Goal: Browse casually: Explore the website without a specific task or goal

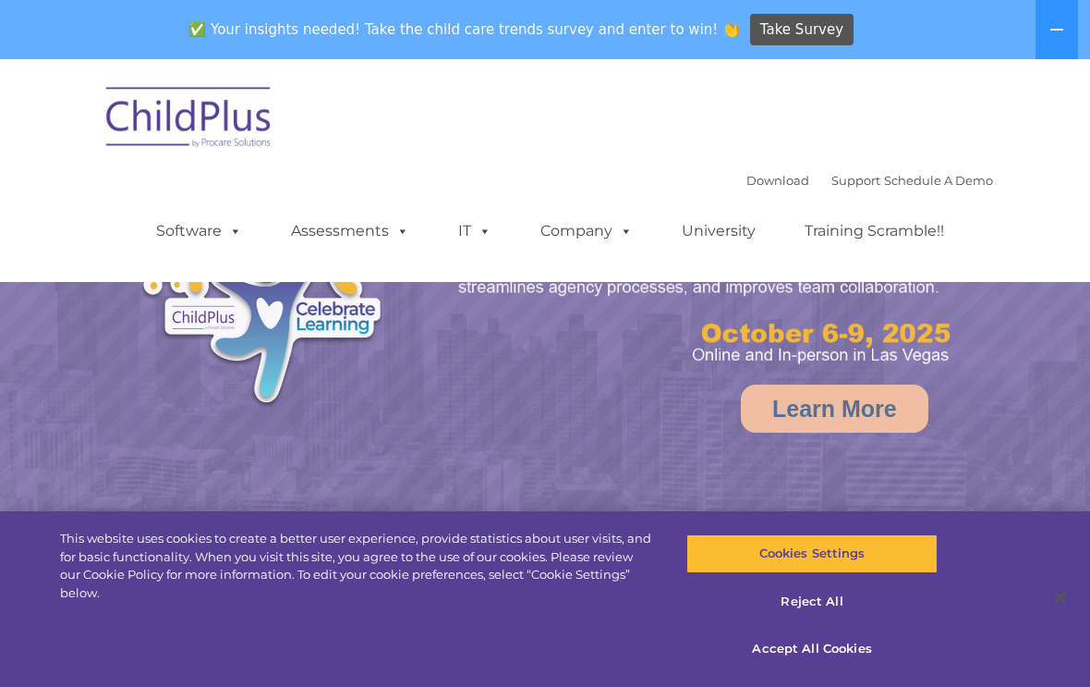
select select "MEDIUM"
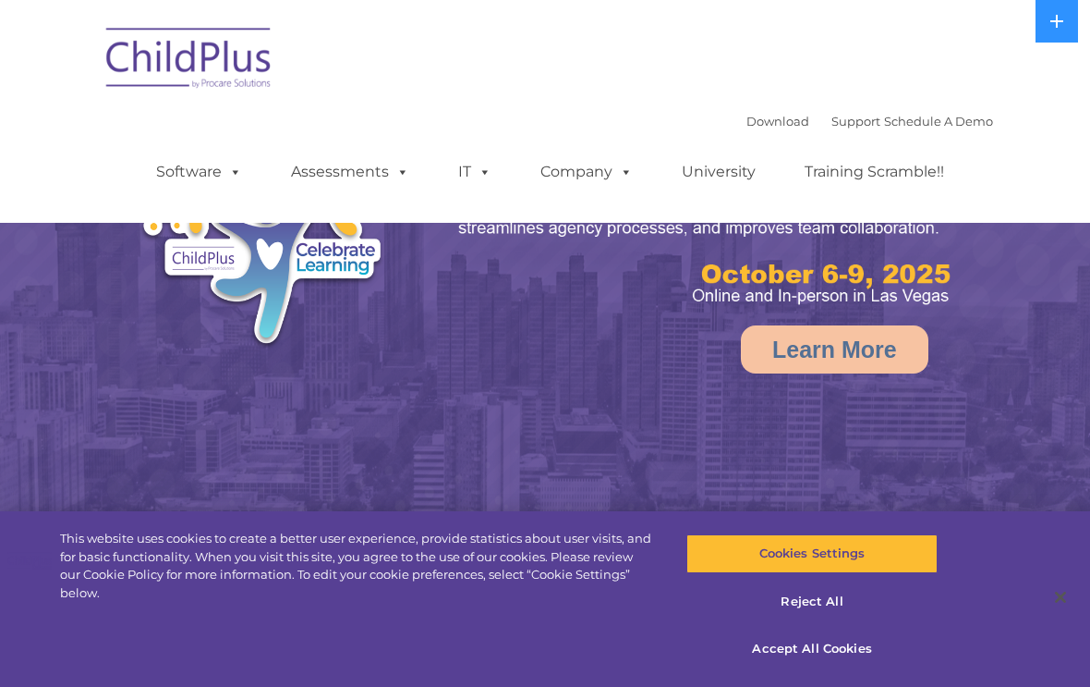
select select "MEDIUM"
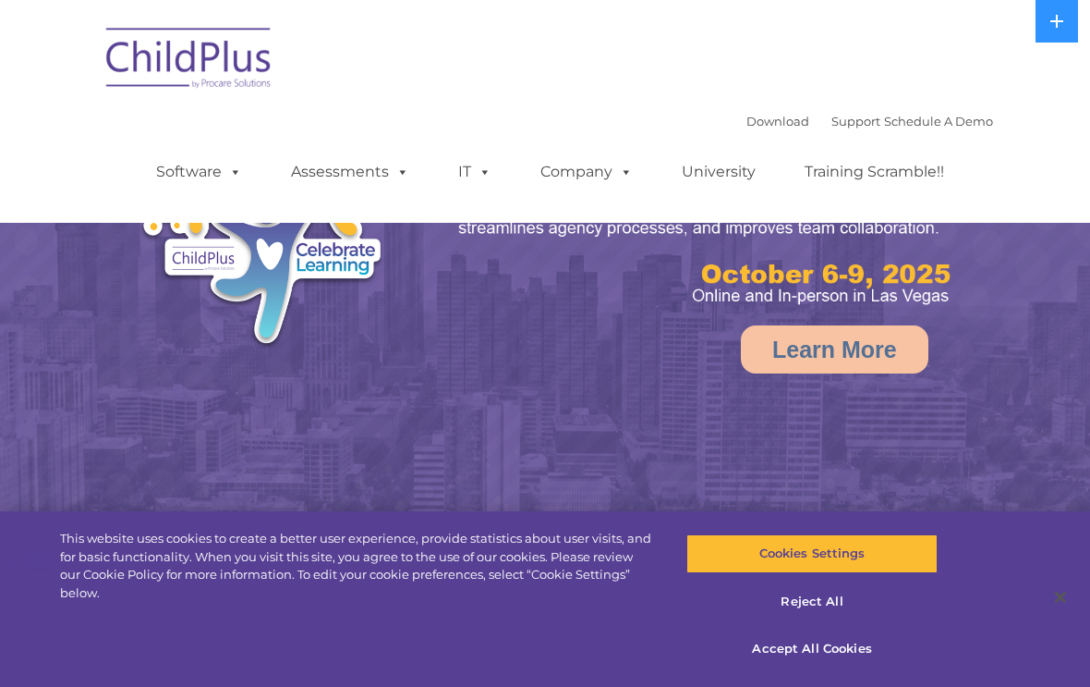
select select "MEDIUM"
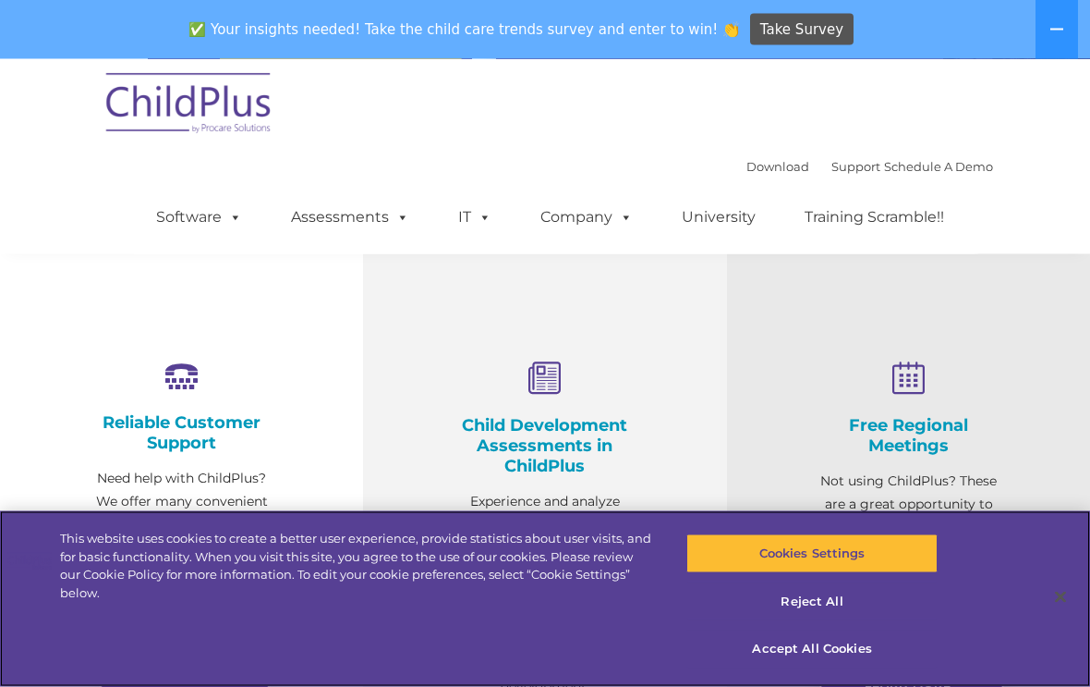
scroll to position [530, 0]
click at [839, 573] on button "Cookies Settings" at bounding box center [812, 553] width 250 height 39
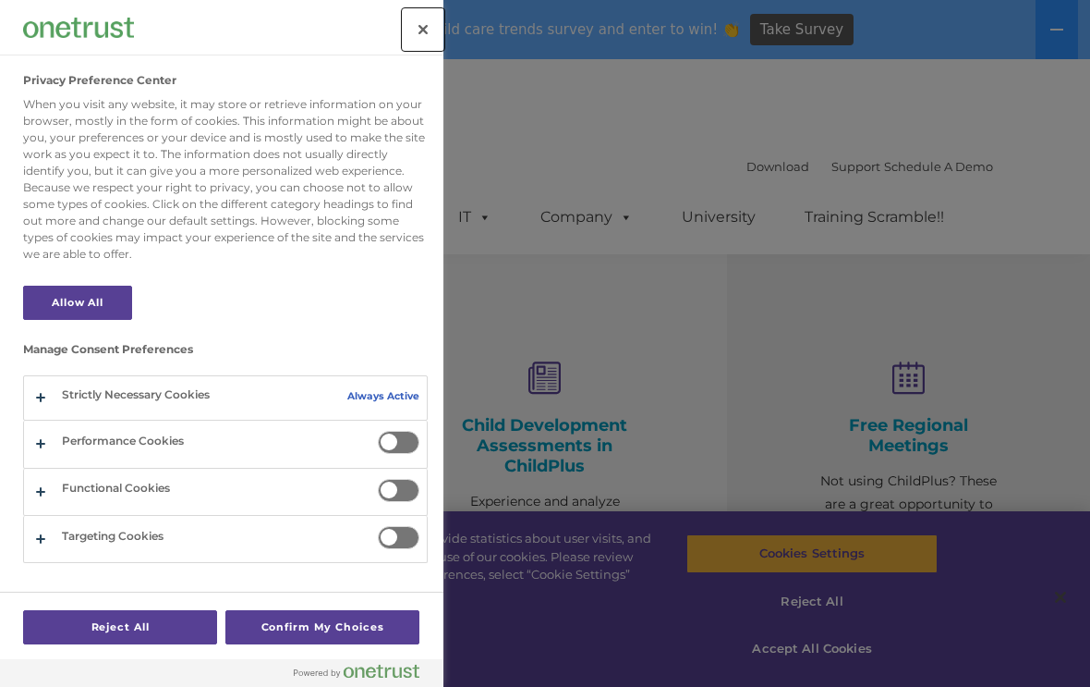
scroll to position [0, 0]
click at [425, 36] on button "Close" at bounding box center [423, 29] width 41 height 41
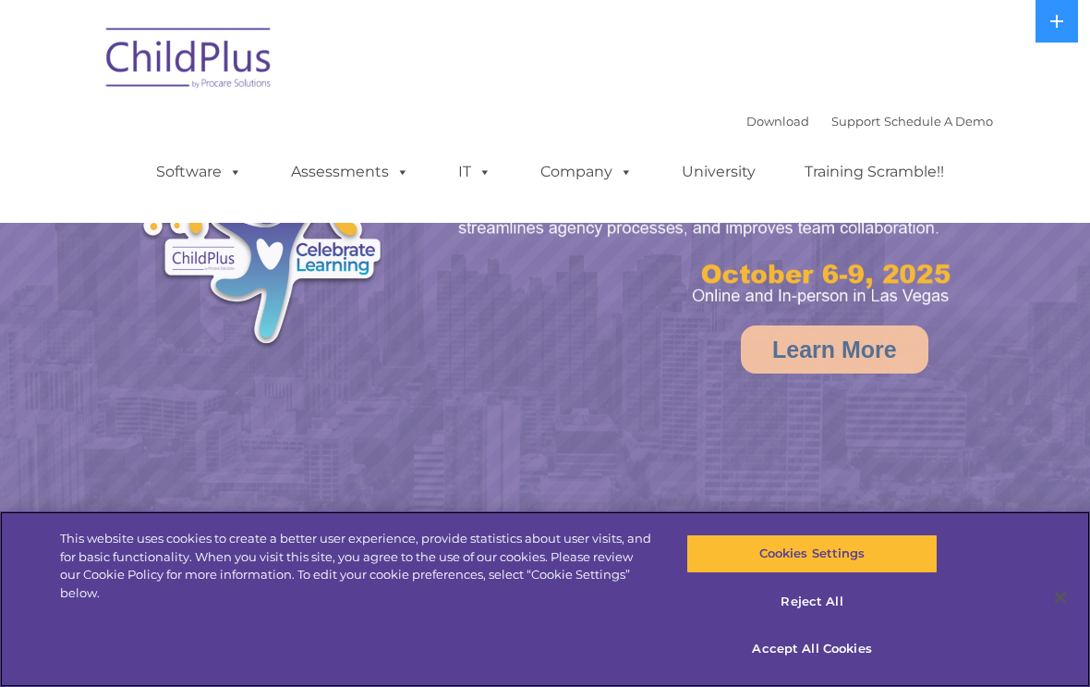
select select "MEDIUM"
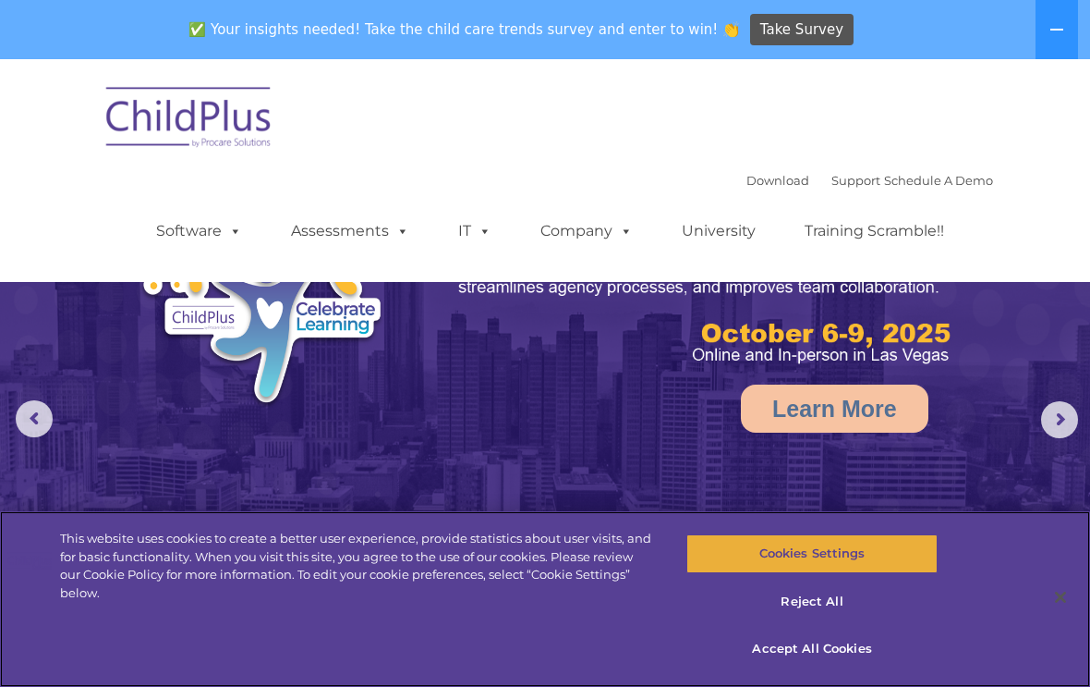
click at [870, 561] on button "Cookies Settings" at bounding box center [812, 553] width 250 height 39
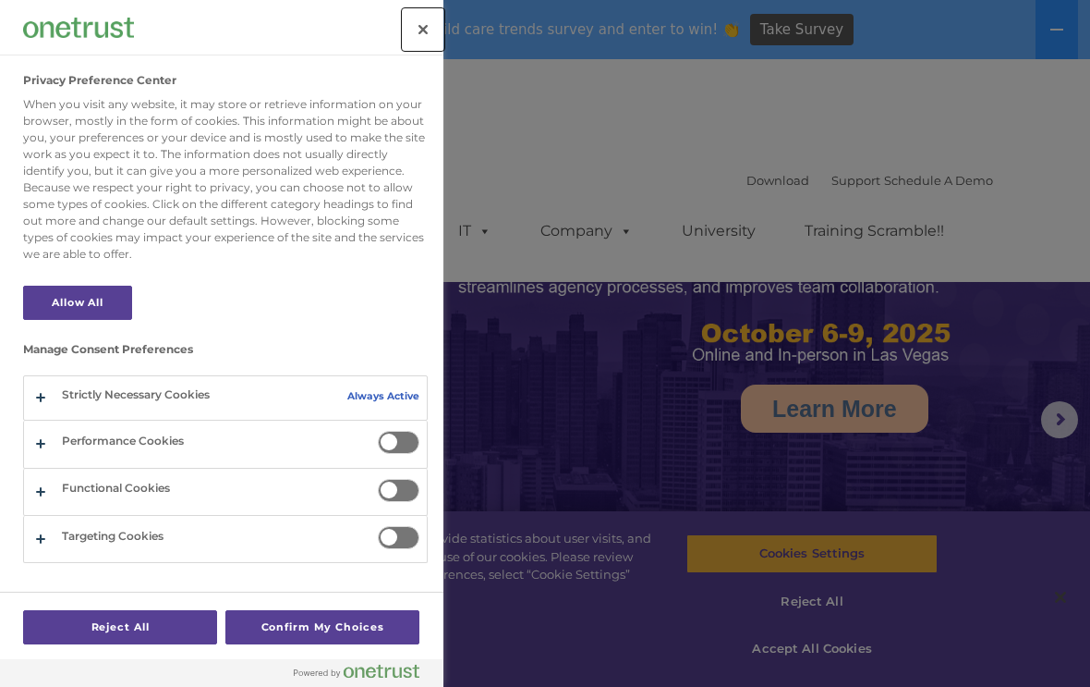
click at [443, 29] on button "Close" at bounding box center [423, 29] width 41 height 41
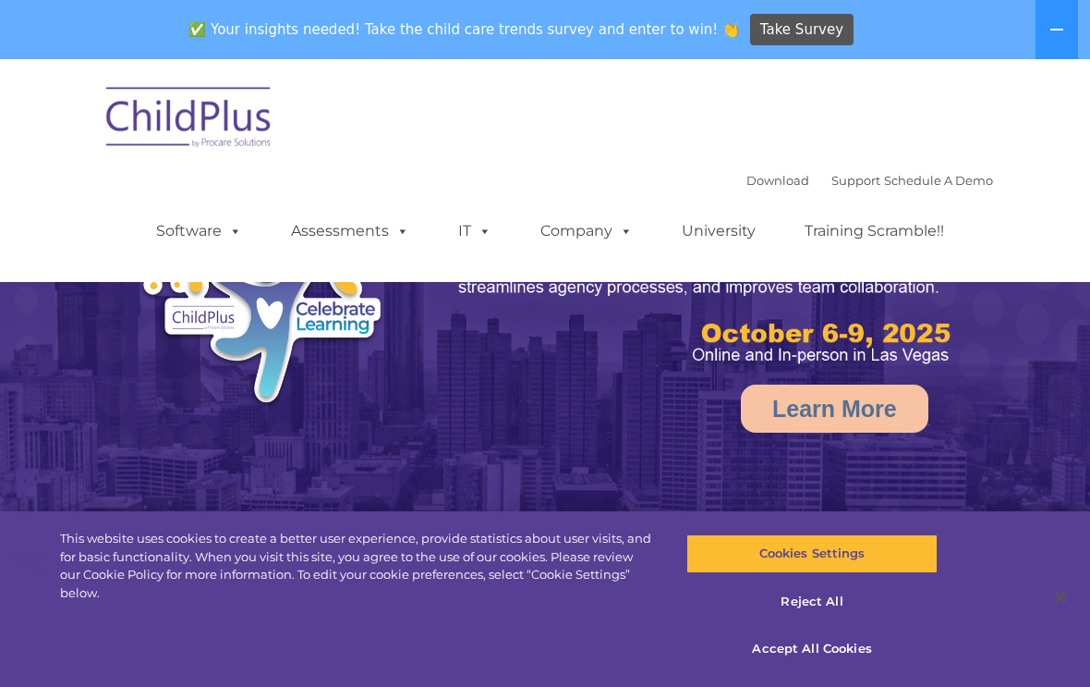
select select "MEDIUM"
click at [240, 227] on span at bounding box center [232, 231] width 20 height 18
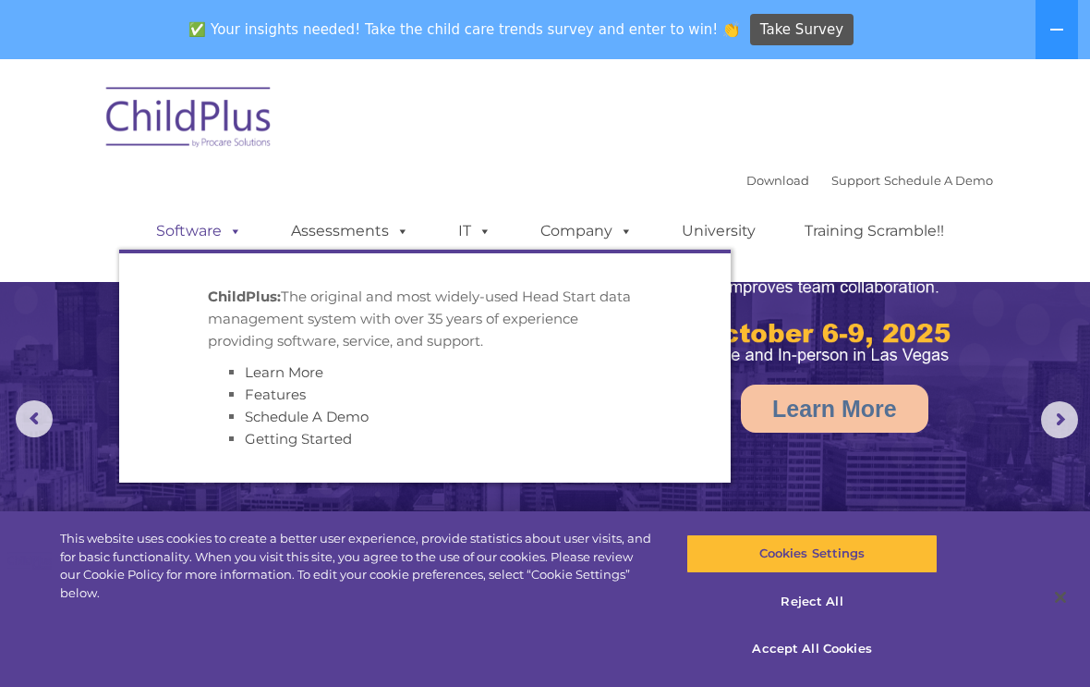
click at [223, 231] on span at bounding box center [232, 231] width 20 height 18
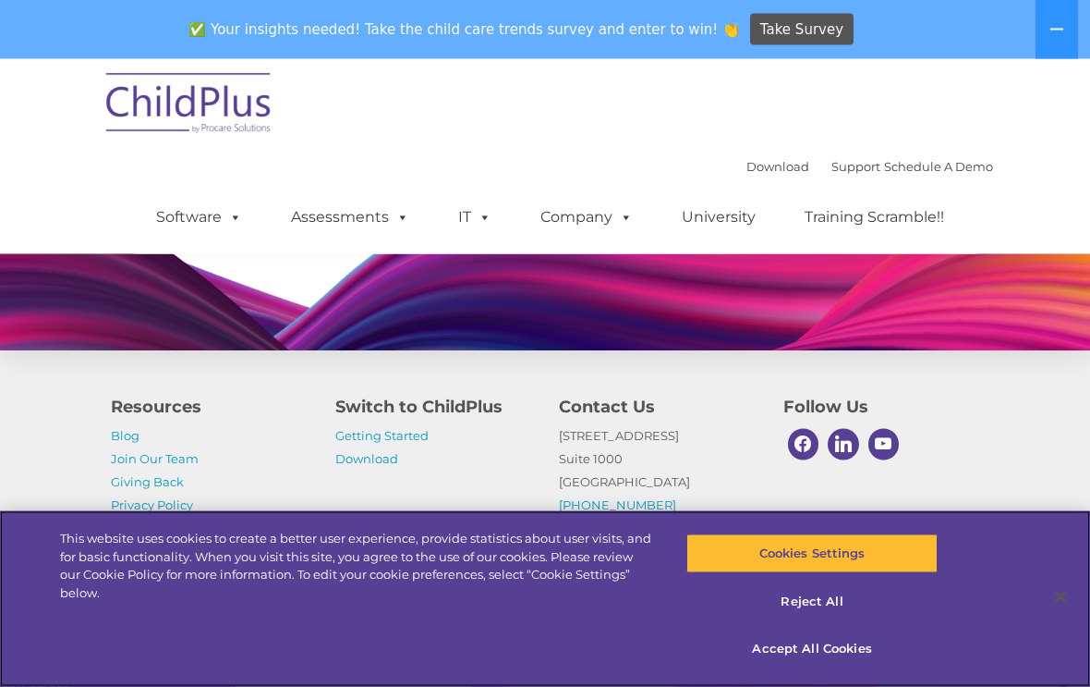
scroll to position [1617, 0]
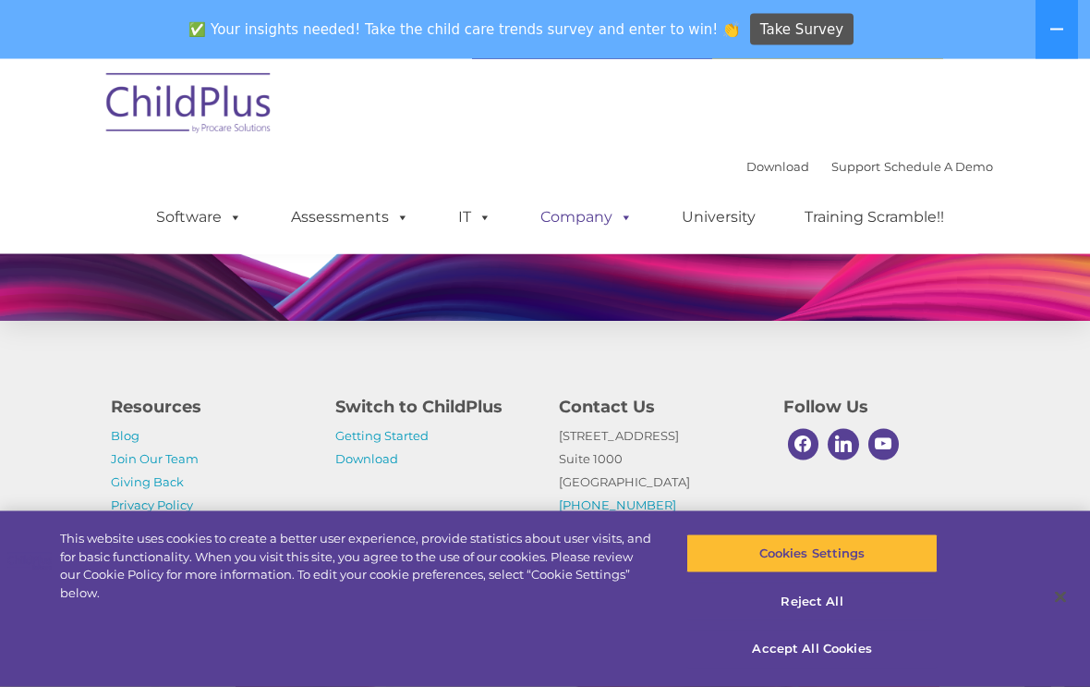
click at [621, 225] on span at bounding box center [623, 217] width 20 height 18
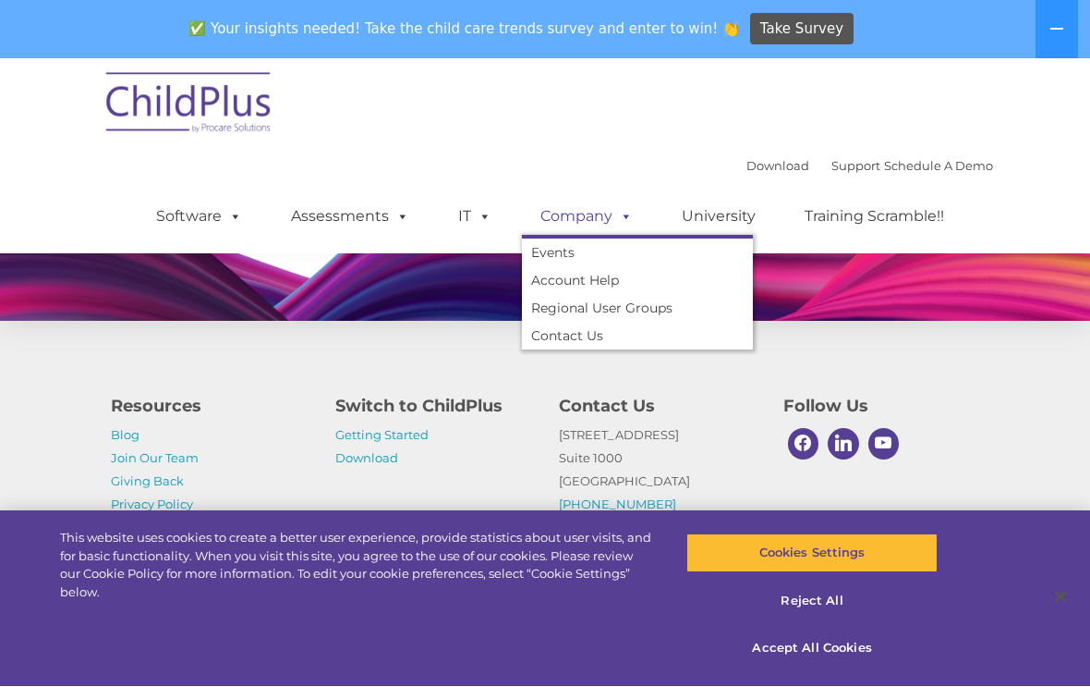
click at [606, 224] on link "Company" at bounding box center [586, 217] width 129 height 37
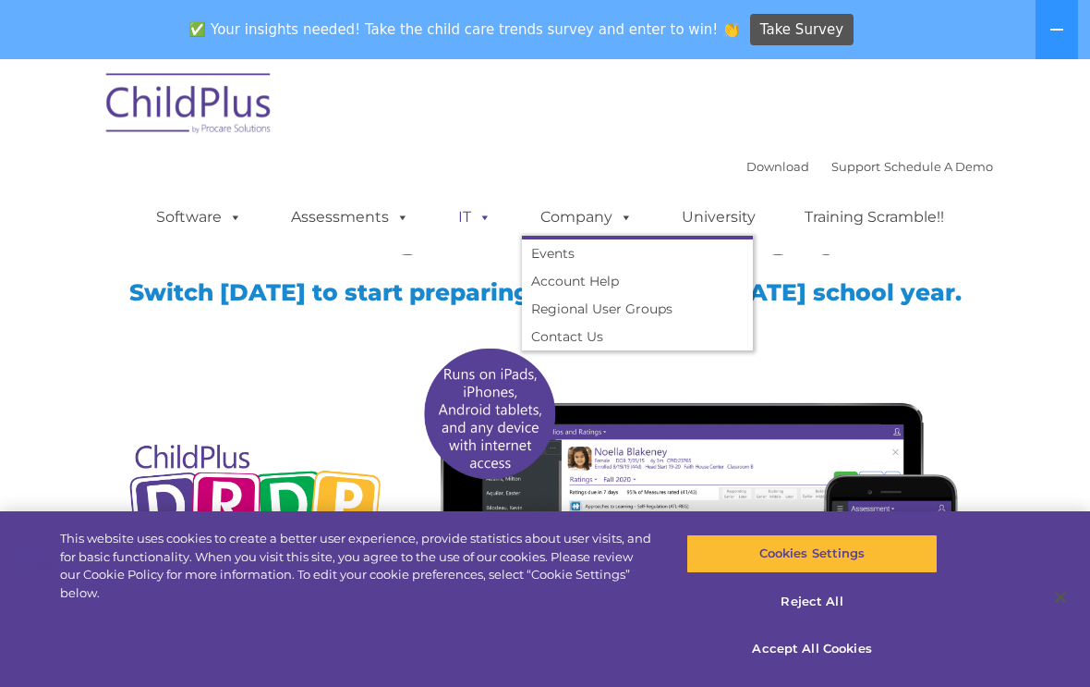
click at [458, 201] on link "IT" at bounding box center [475, 217] width 70 height 37
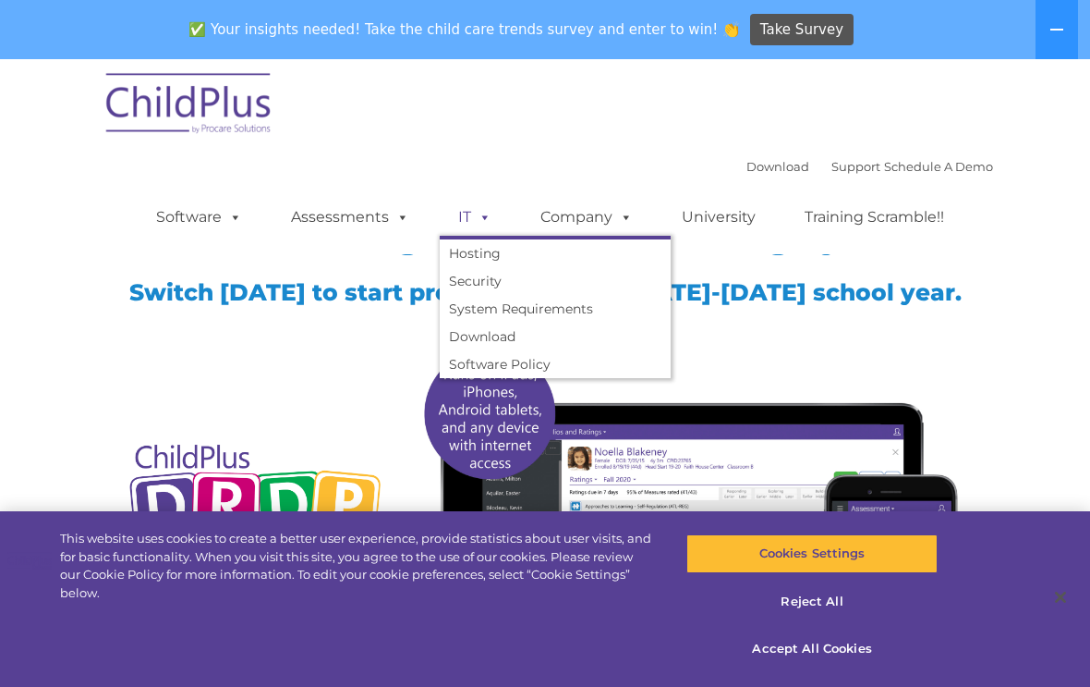
click at [473, 217] on span at bounding box center [481, 217] width 20 height 18
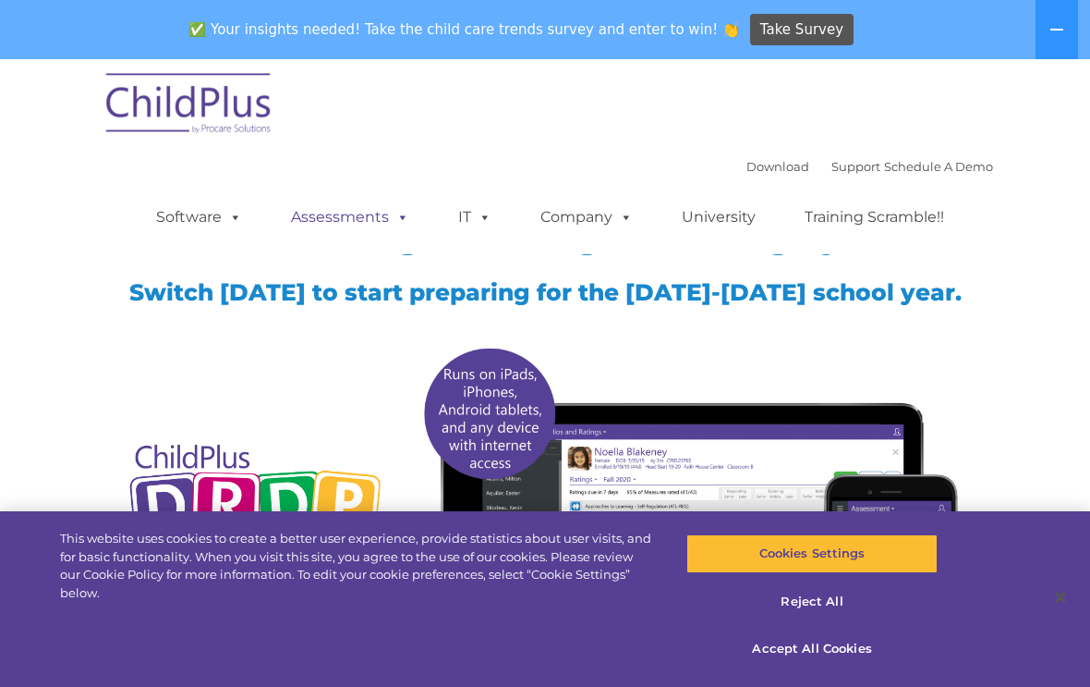
click at [371, 228] on link "Assessments" at bounding box center [350, 217] width 155 height 37
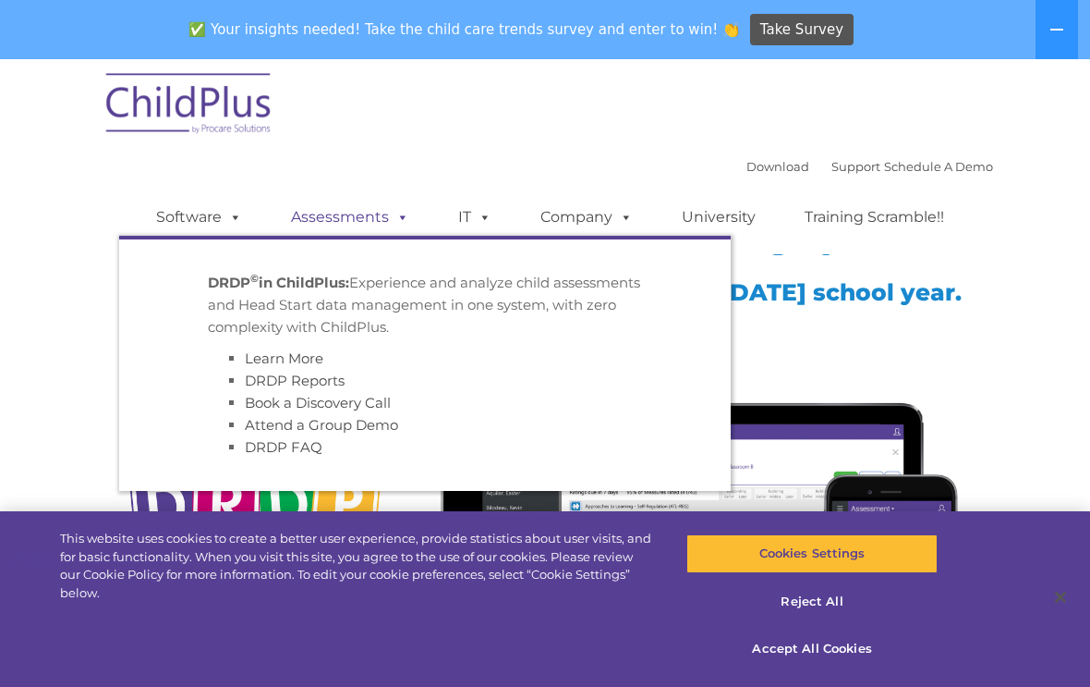
click at [378, 222] on link "Assessments" at bounding box center [350, 217] width 155 height 37
click at [205, 221] on link "Software" at bounding box center [199, 217] width 123 height 37
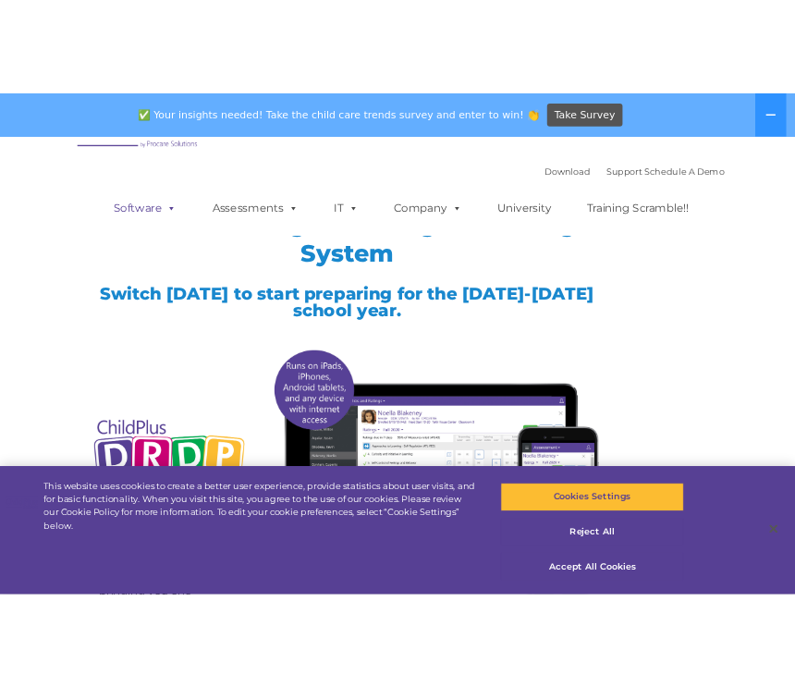
scroll to position [0, 0]
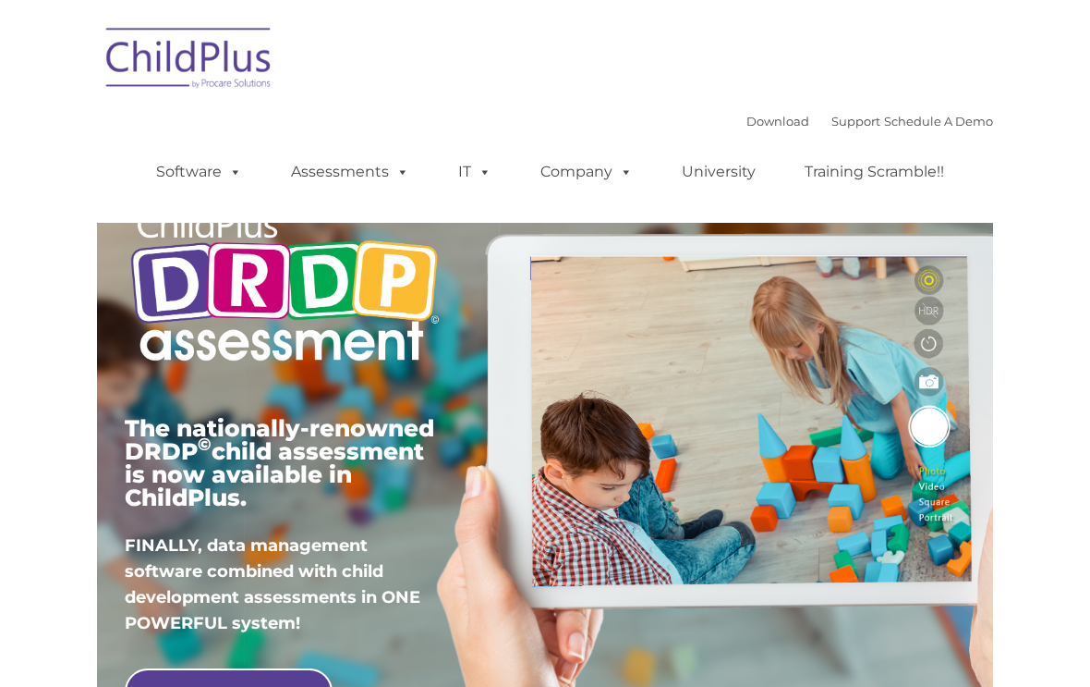
type input ""
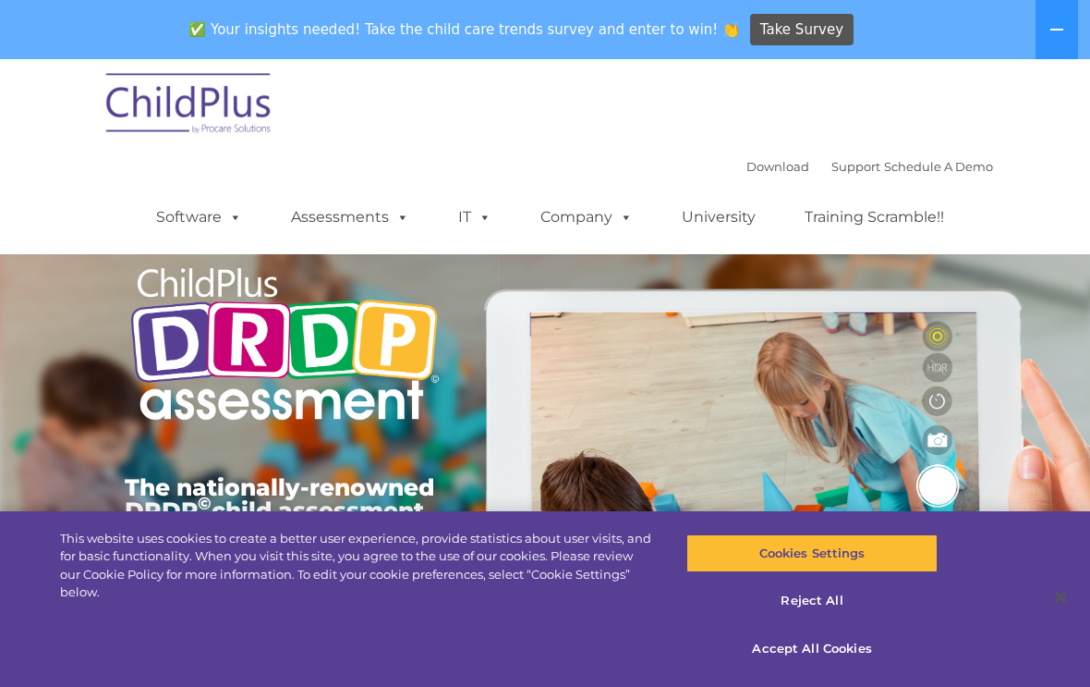
click at [213, 66] on img at bounding box center [189, 106] width 185 height 92
click at [217, 94] on img at bounding box center [189, 106] width 185 height 92
click at [217, 107] on img at bounding box center [189, 106] width 185 height 92
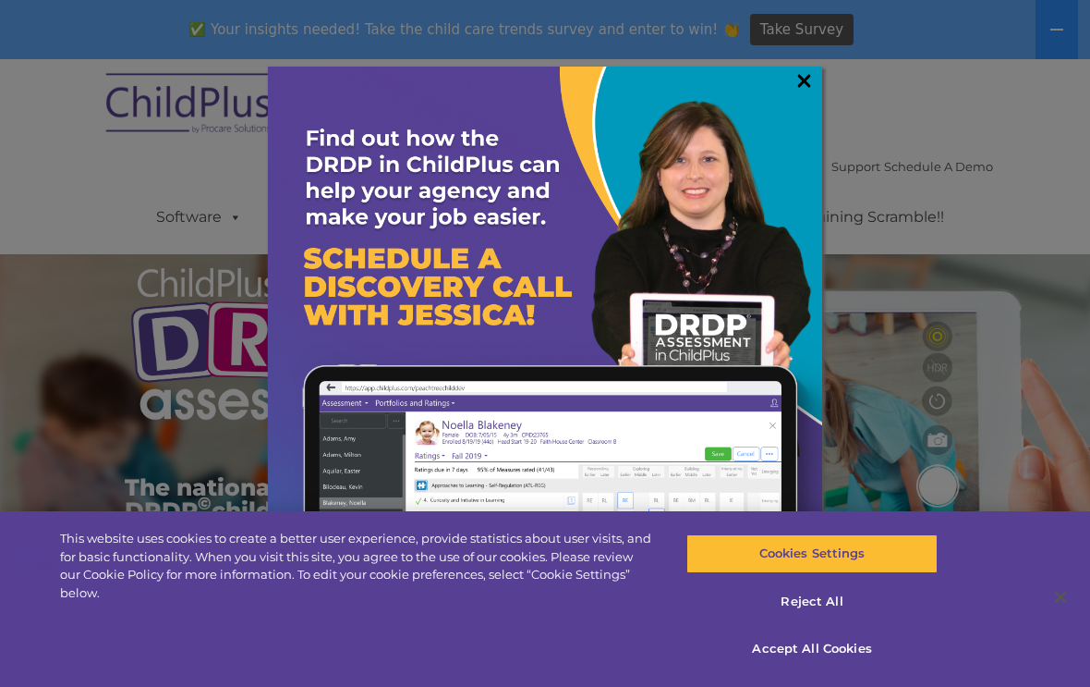
click at [796, 72] on link "×" at bounding box center [804, 80] width 21 height 18
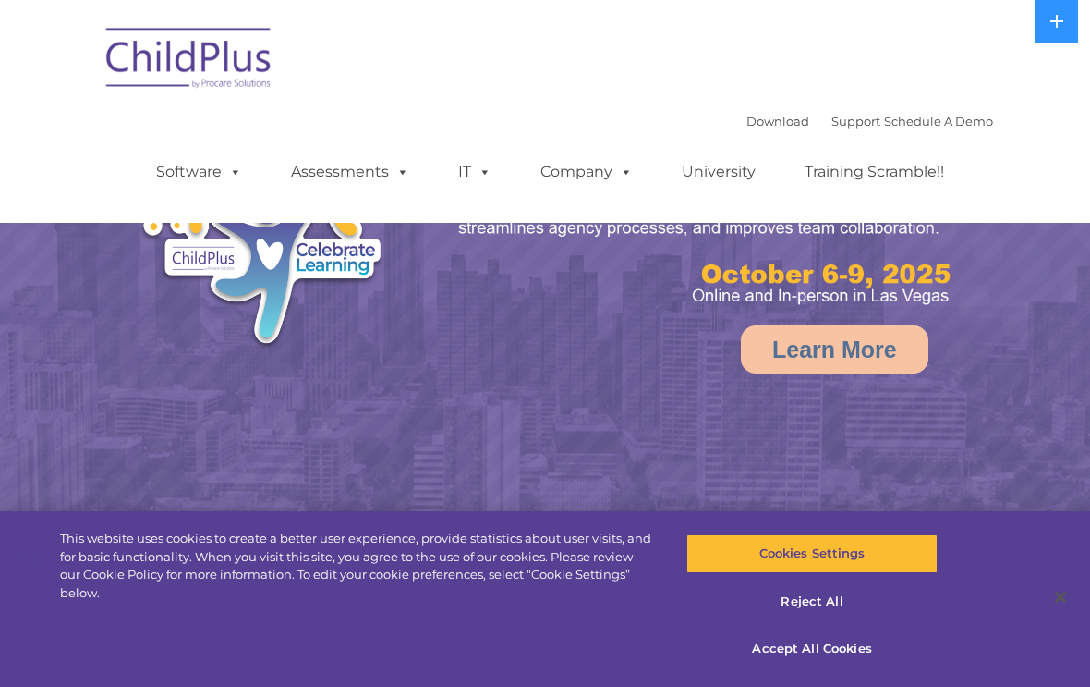
select select "MEDIUM"
